Goal: Task Accomplishment & Management: Manage account settings

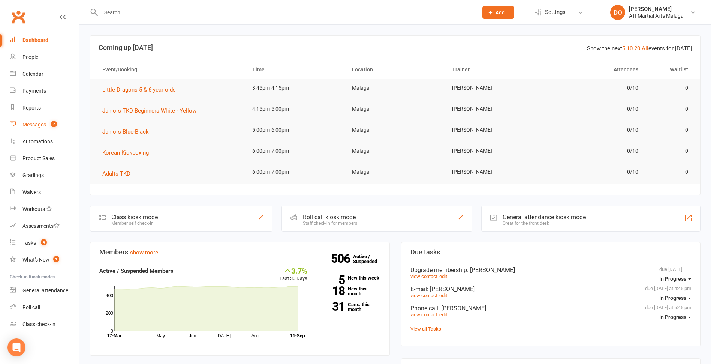
click at [27, 124] on div "Messages" at bounding box center [34, 124] width 24 height 6
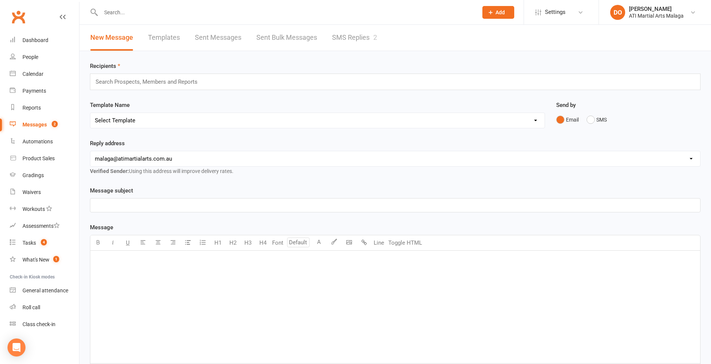
click at [358, 38] on link "SMS Replies 2" at bounding box center [354, 38] width 45 height 26
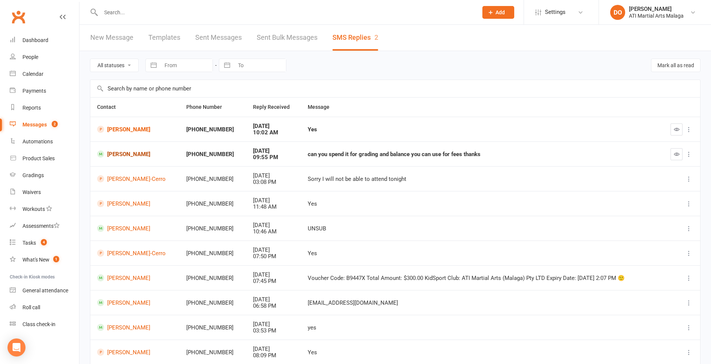
click at [152, 155] on link "[PERSON_NAME]" at bounding box center [135, 153] width 76 height 7
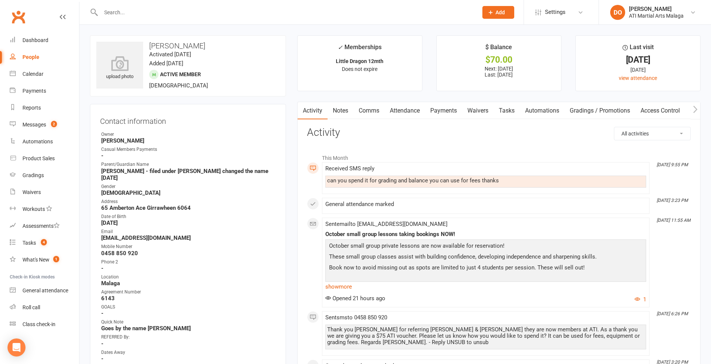
click at [436, 111] on link "Payments" at bounding box center [443, 110] width 37 height 17
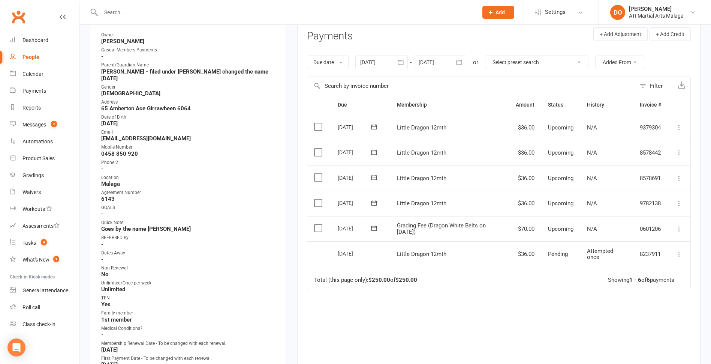
scroll to position [112, 0]
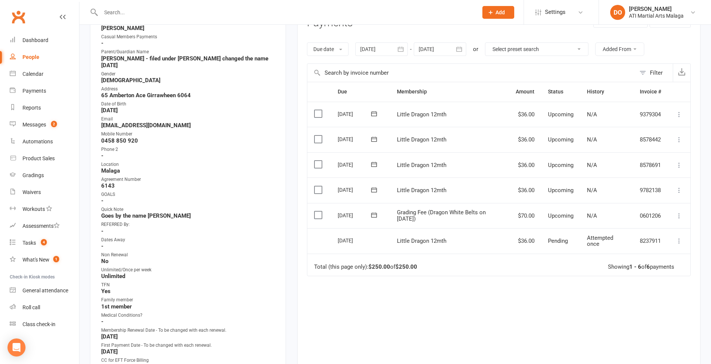
click at [317, 216] on label at bounding box center [319, 214] width 10 height 7
click at [317, 211] on input "checkbox" at bounding box center [316, 211] width 5 height 0
click at [672, 347] on button "Change status" at bounding box center [671, 347] width 59 height 16
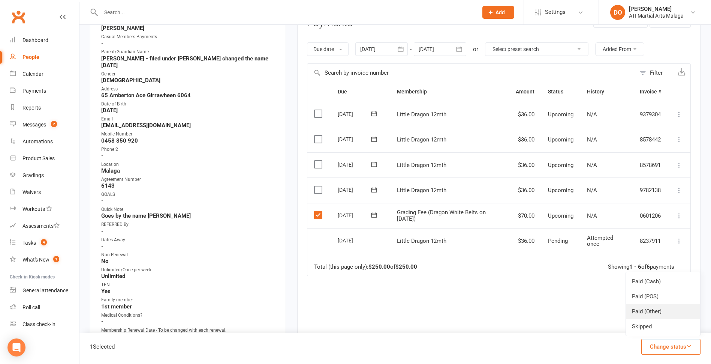
click at [654, 314] on link "Paid (Other)" at bounding box center [663, 311] width 74 height 15
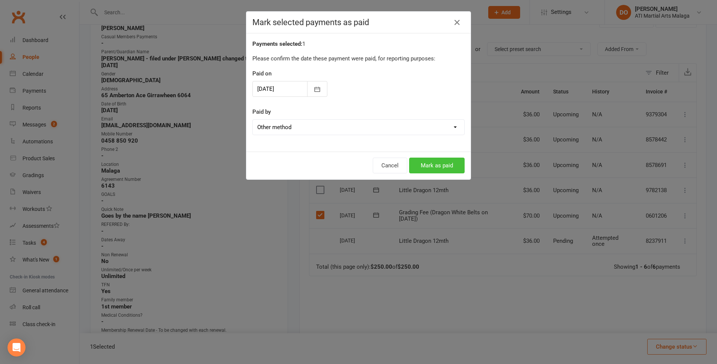
click at [431, 165] on button "Mark as paid" at bounding box center [436, 165] width 55 height 16
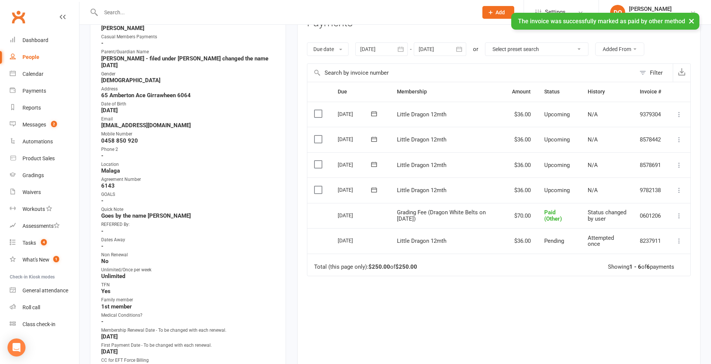
click at [679, 190] on icon at bounding box center [679, 189] width 7 height 7
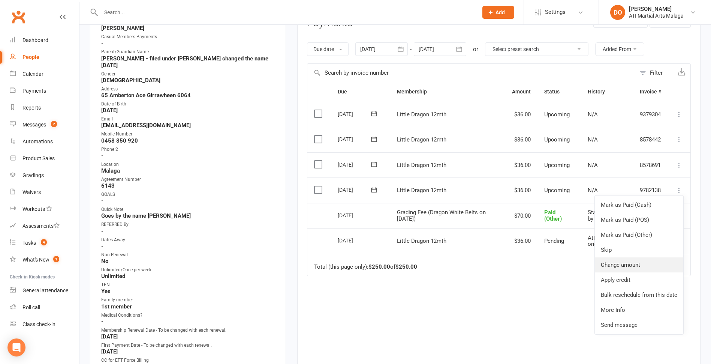
click at [626, 264] on link "Change amount" at bounding box center [639, 264] width 88 height 15
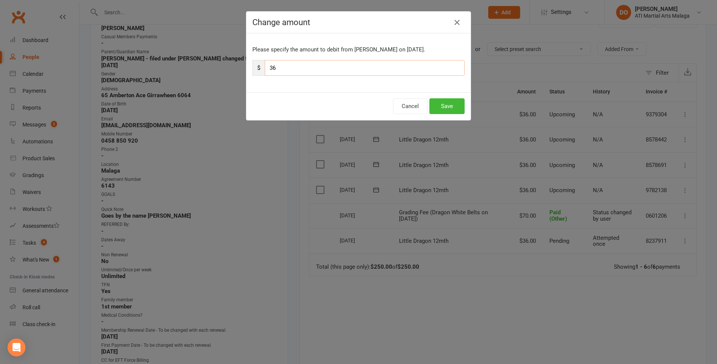
drag, startPoint x: 270, startPoint y: 68, endPoint x: 274, endPoint y: 68, distance: 4.5
click at [274, 68] on input "36" at bounding box center [365, 68] width 200 height 16
type input "31"
click at [445, 108] on button "Save" at bounding box center [446, 106] width 35 height 16
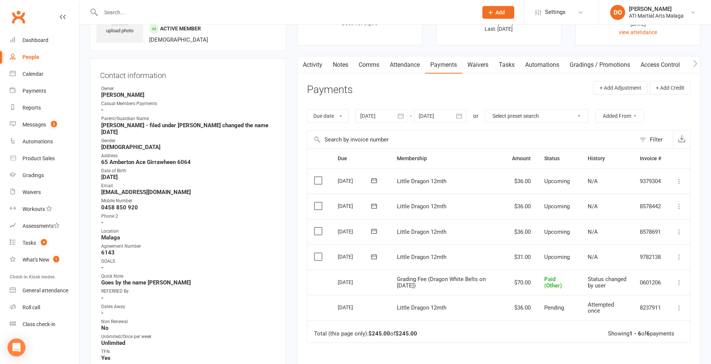
scroll to position [0, 0]
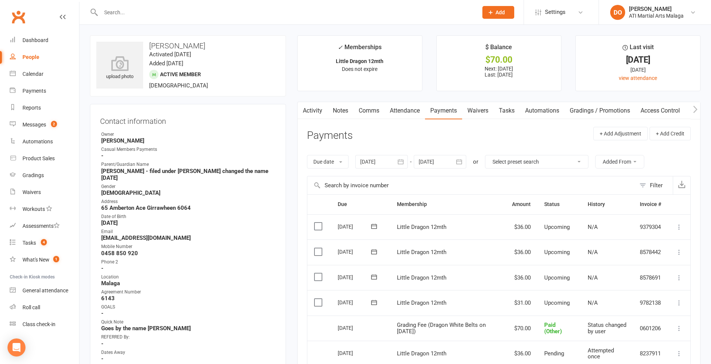
click at [344, 111] on link "Notes" at bounding box center [341, 110] width 26 height 17
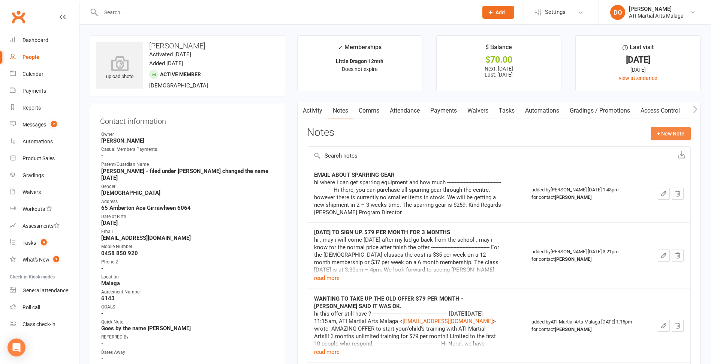
click at [666, 136] on button "+ New Note" at bounding box center [671, 133] width 40 height 13
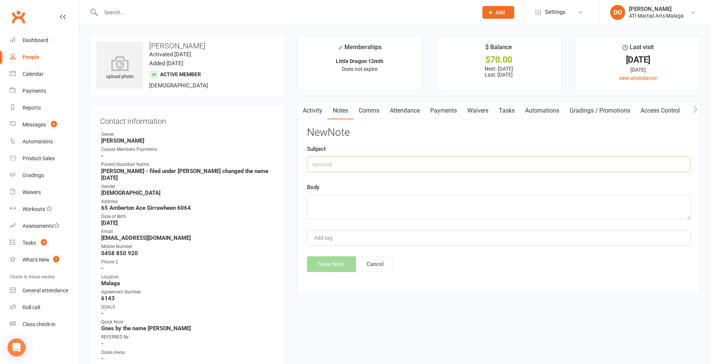
click at [444, 164] on input "text" at bounding box center [499, 164] width 384 height 16
type input "$75 referral credit"
click at [406, 209] on textarea at bounding box center [499, 207] width 384 height 25
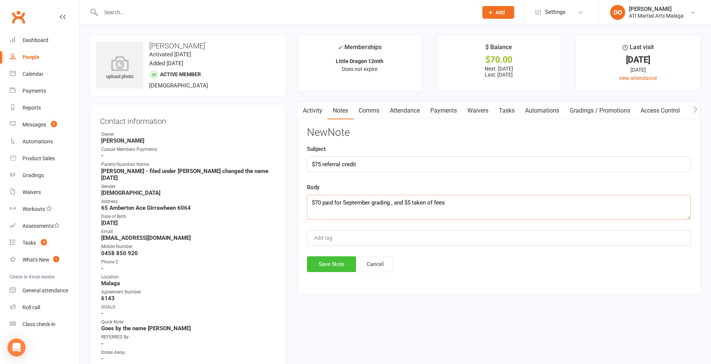
type textarea "$70 paid for September grading , and $5 taken of fees"
click at [333, 260] on button "Save Note" at bounding box center [331, 264] width 49 height 16
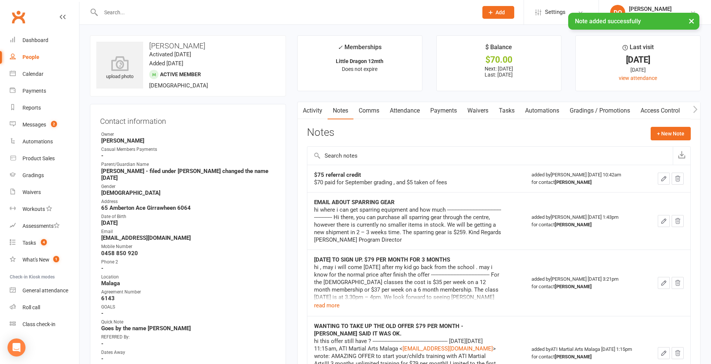
click at [446, 111] on link "Payments" at bounding box center [443, 110] width 37 height 17
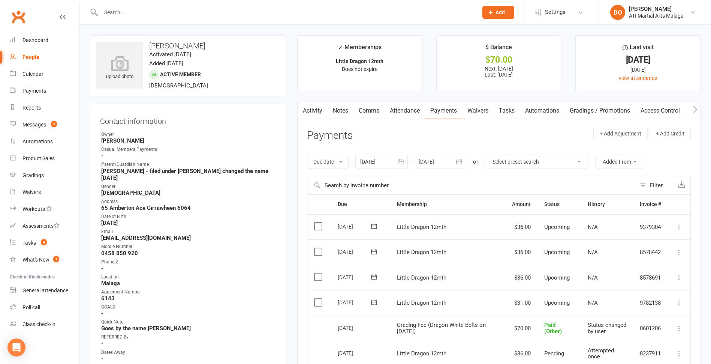
click at [343, 113] on link "Notes" at bounding box center [341, 110] width 26 height 17
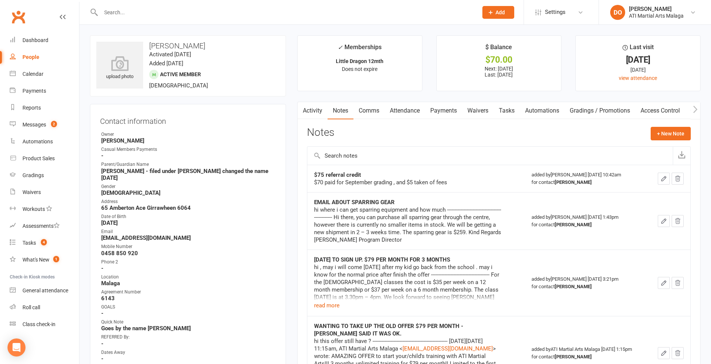
click at [664, 181] on icon "button" at bounding box center [664, 178] width 7 height 7
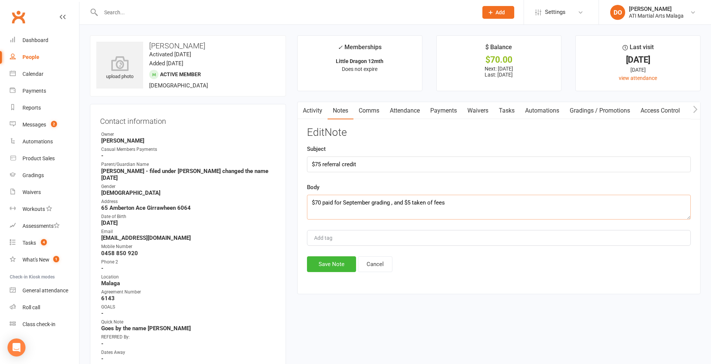
click at [475, 204] on textarea "$70 paid for September grading , and $5 taken of fees" at bounding box center [499, 207] width 384 height 25
type textarea "$70 paid for September grading , and $5 taken of fees for [DATE]"
click at [405, 167] on input "$75 referral credit" at bounding box center [499, 164] width 384 height 16
type input "$75 referral credit - NOW USED"
click at [339, 261] on button "Save Note" at bounding box center [331, 264] width 49 height 16
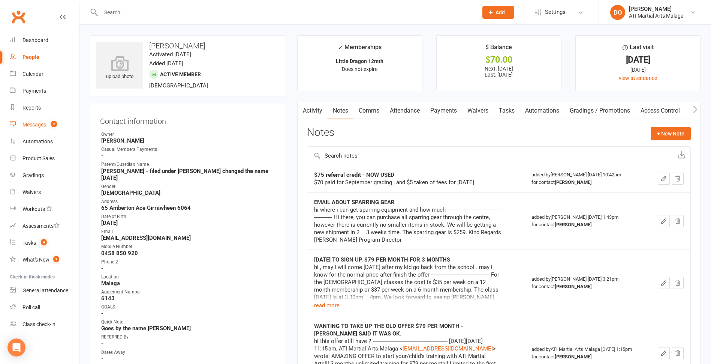
click at [35, 127] on div "Messages" at bounding box center [34, 124] width 24 height 6
click at [0, 0] on div "Loading" at bounding box center [0, 0] width 0 height 0
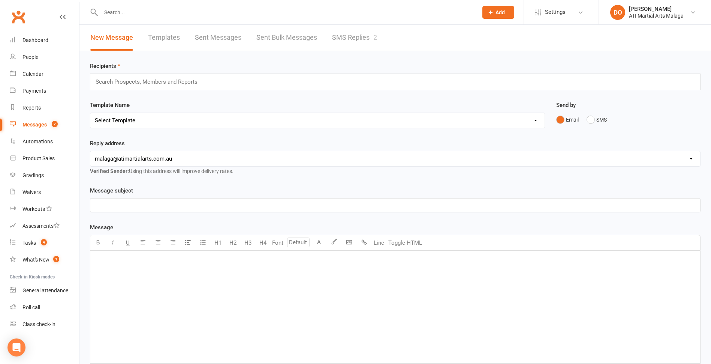
click at [352, 34] on link "SMS Replies 2" at bounding box center [354, 38] width 45 height 26
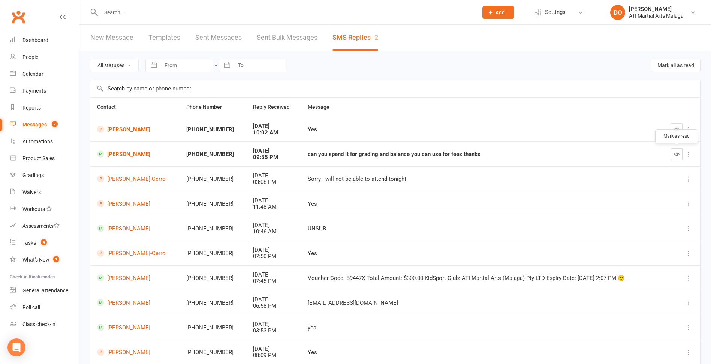
click at [677, 156] on icon "button" at bounding box center [677, 154] width 6 height 6
click at [30, 124] on div "Messages" at bounding box center [34, 124] width 24 height 6
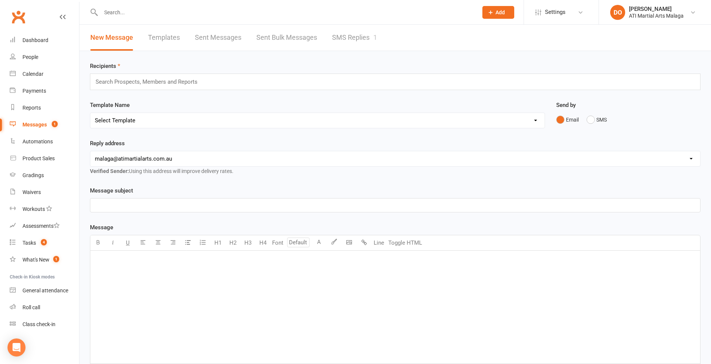
click at [357, 37] on link "SMS Replies 1" at bounding box center [354, 38] width 45 height 26
